Goal: Find specific page/section: Find specific page/section

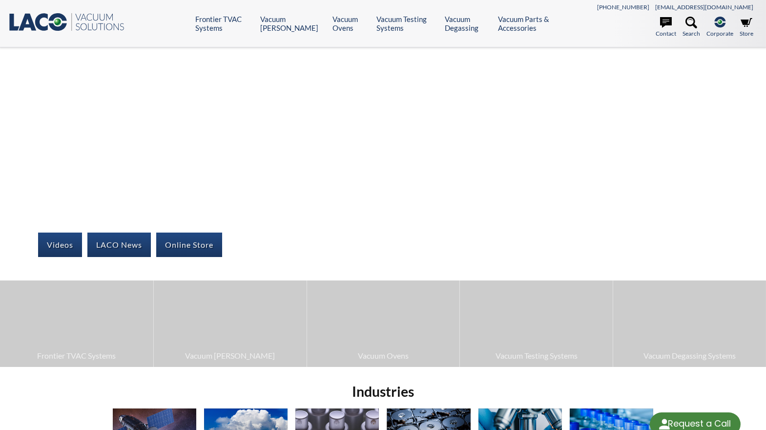
select select "Language Translate Widget"
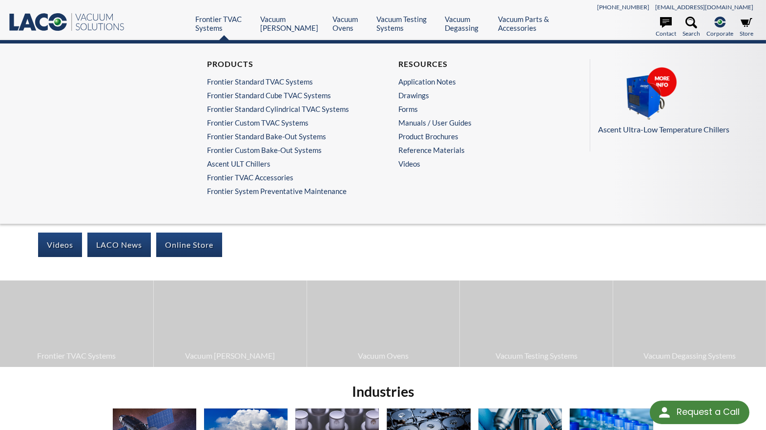
click at [262, 182] on ul "Products Frontier Standard TVAC Systems Frontier Standard Cube TVAC Systems Fro…" at bounding box center [287, 127] width 161 height 136
click at [267, 178] on link "Frontier TVAC Accessories" at bounding box center [285, 177] width 156 height 9
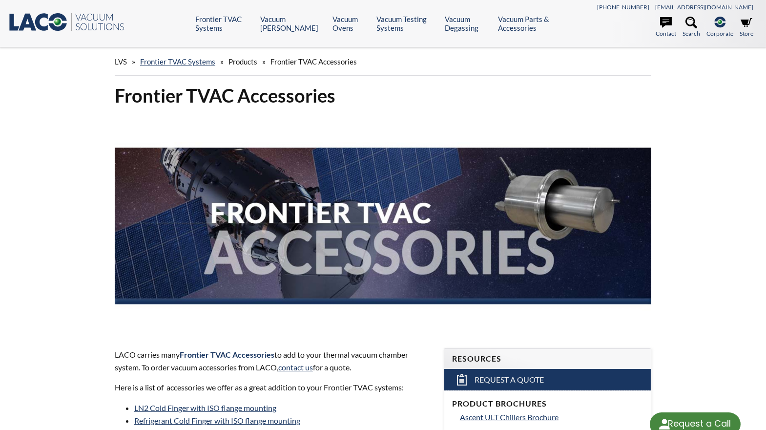
select select "Language Translate Widget"
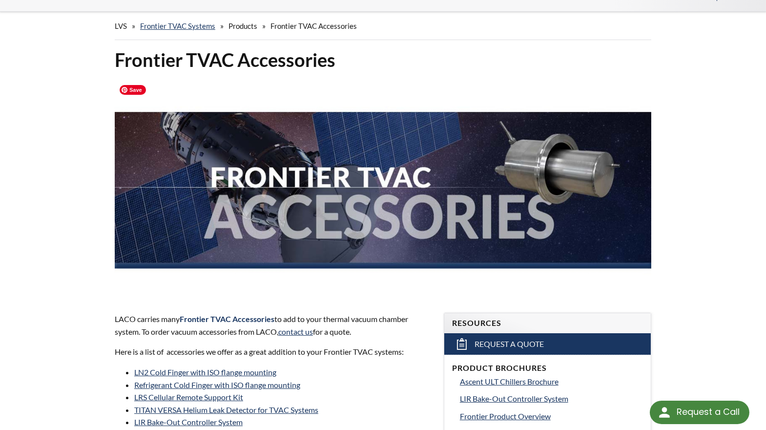
scroll to position [47, 0]
